Goal: Use online tool/utility: Utilize a website feature to perform a specific function

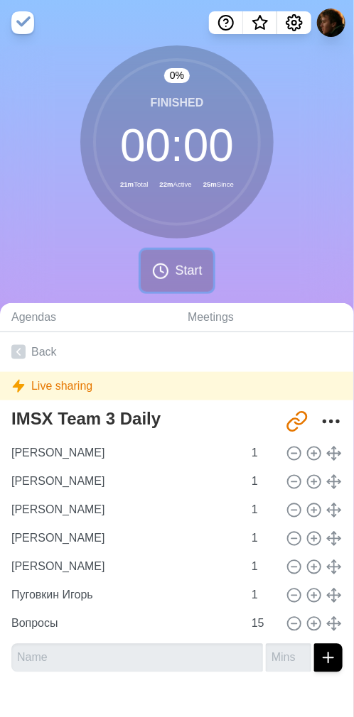
click at [170, 276] on button "Start" at bounding box center [177, 271] width 72 height 42
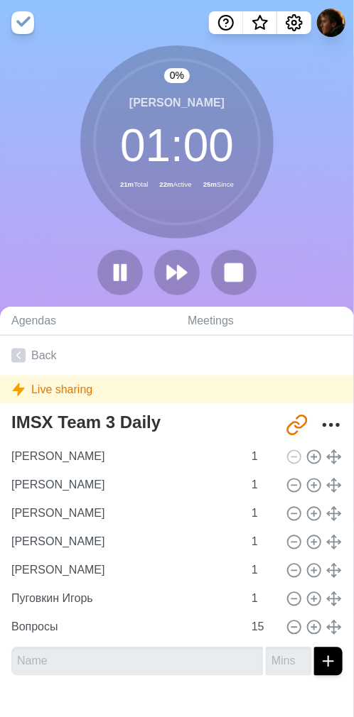
drag, startPoint x: 308, startPoint y: 215, endPoint x: 310, endPoint y: 227, distance: 12.3
click at [308, 214] on div "0 % [PERSON_NAME] 01 : 00 21m Total 22m Active 25m Since" at bounding box center [177, 175] width 354 height 261
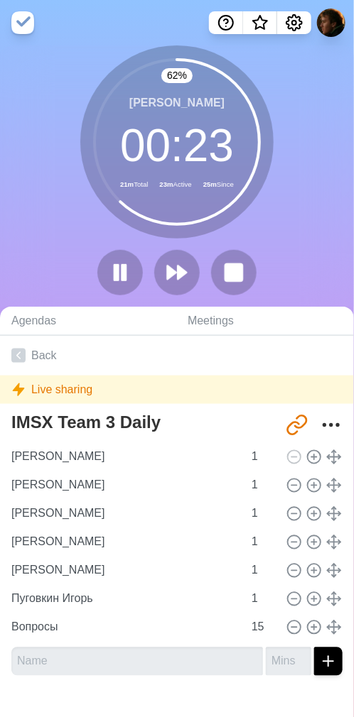
click at [251, 222] on icon at bounding box center [177, 142] width 170 height 170
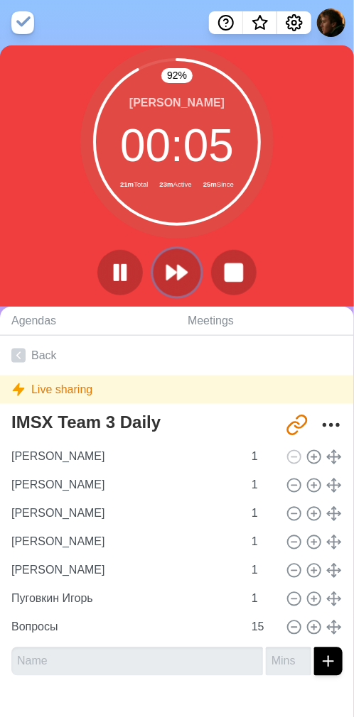
click at [178, 270] on polygon at bounding box center [182, 273] width 9 height 14
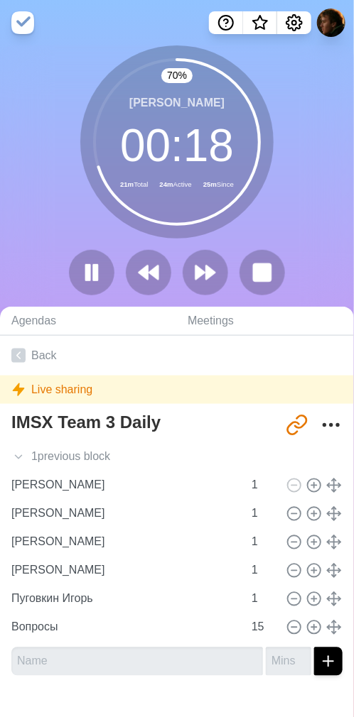
click at [290, 222] on div "70 % [PERSON_NAME] 00 : 18 21m Total 24m Active 25m Since" at bounding box center [177, 175] width 354 height 261
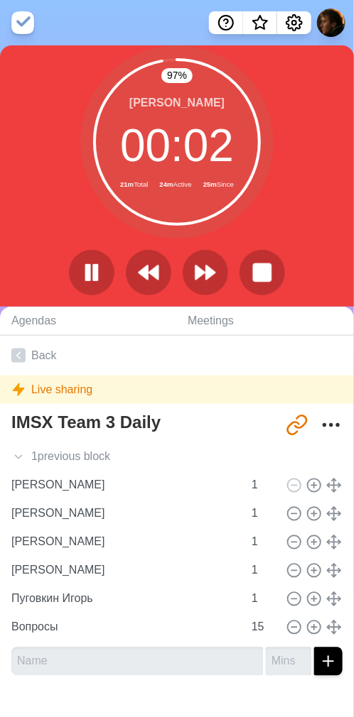
click at [222, 231] on div "[PERSON_NAME] 00 : 02 21m Total 24m Active 25m Since" at bounding box center [176, 141] width 193 height 193
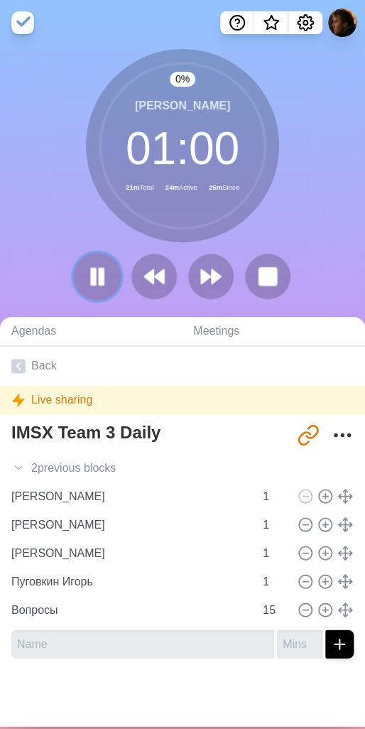
click at [92, 279] on icon at bounding box center [97, 276] width 24 height 24
click at [90, 278] on polygon at bounding box center [97, 276] width 14 height 18
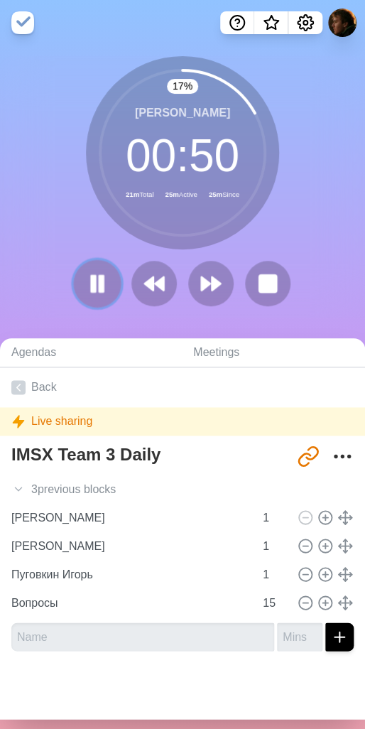
click at [91, 283] on icon at bounding box center [97, 283] width 24 height 24
click at [90, 281] on polygon at bounding box center [97, 283] width 14 height 18
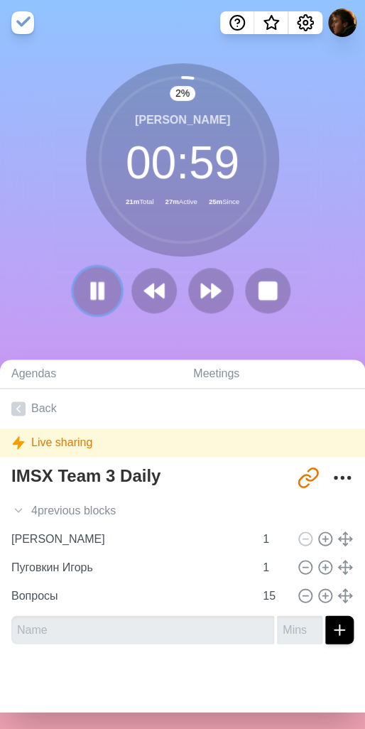
click at [99, 282] on rect at bounding box center [101, 290] width 4 height 16
click at [23, 212] on div "2 % [PERSON_NAME] 00 : 59 21m Total 27m Active 25m Since" at bounding box center [182, 193] width 365 height 261
click at [67, 197] on div "2 % [PERSON_NAME] 00 : 59 21m Total 27m Active 25m Since" at bounding box center [182, 193] width 365 height 261
click at [92, 283] on icon at bounding box center [97, 290] width 24 height 24
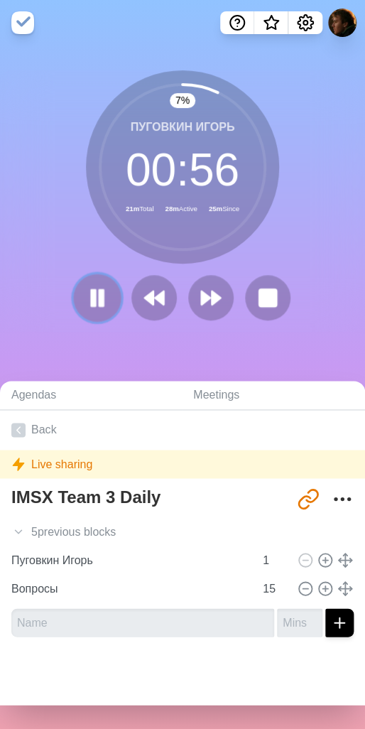
click at [93, 293] on icon at bounding box center [97, 298] width 24 height 24
click at [94, 293] on icon at bounding box center [97, 298] width 24 height 24
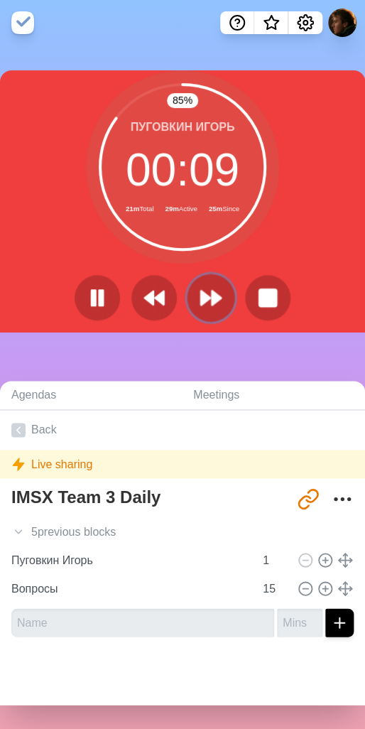
click at [212, 304] on polygon at bounding box center [216, 297] width 9 height 14
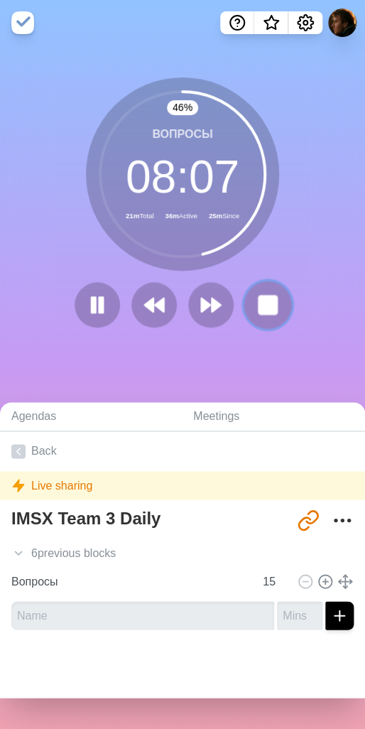
click at [264, 301] on rect at bounding box center [268, 304] width 18 height 18
